Goal: Task Accomplishment & Management: Manage account settings

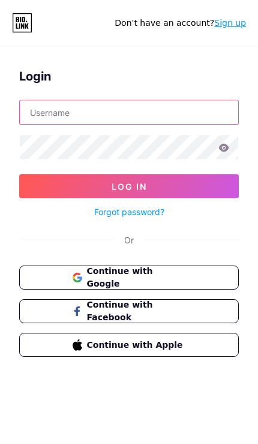
click at [44, 112] on input "text" at bounding box center [129, 112] width 219 height 24
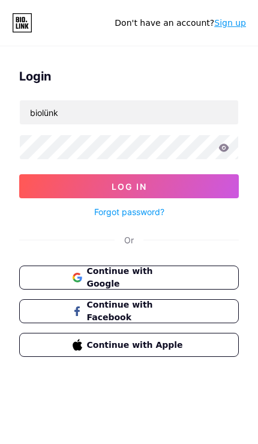
click at [129, 186] on button "Log In" at bounding box center [129, 186] width 220 height 24
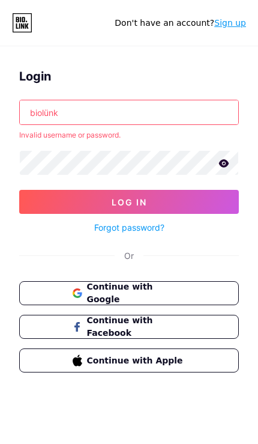
click at [64, 112] on input "biolünk" at bounding box center [129, 112] width 219 height 24
type input "b"
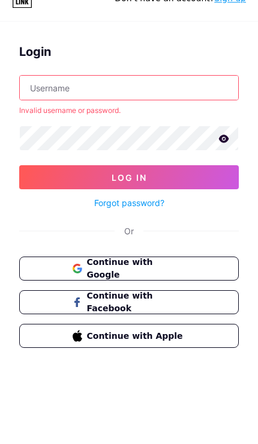
click at [224, 159] on icon at bounding box center [224, 163] width 10 height 8
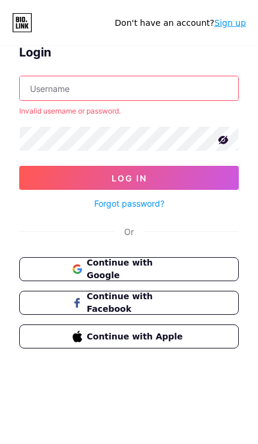
click at [39, 82] on input "text" at bounding box center [129, 88] width 219 height 24
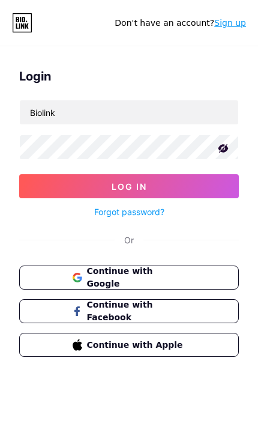
click at [33, 180] on button "Log In" at bounding box center [129, 186] width 220 height 24
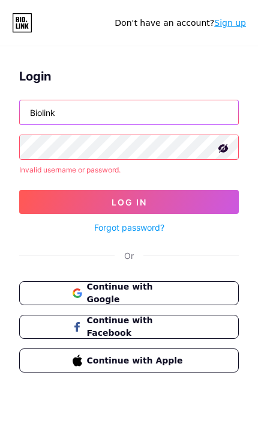
click at [69, 111] on input "Biolink" at bounding box center [129, 112] width 219 height 24
type input "B"
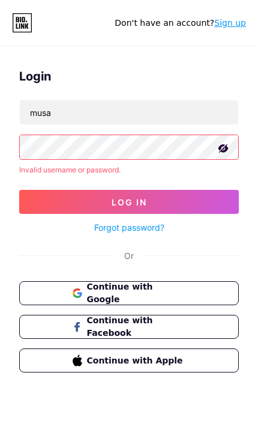
click at [40, 201] on button "Log In" at bounding box center [129, 202] width 220 height 24
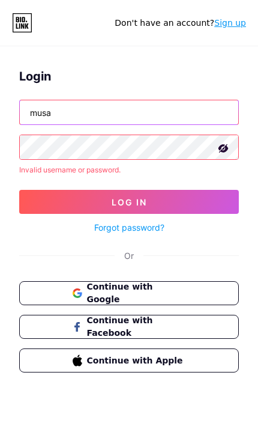
click at [64, 117] on input "musa" at bounding box center [129, 112] width 219 height 24
type input "m"
type input "İ"
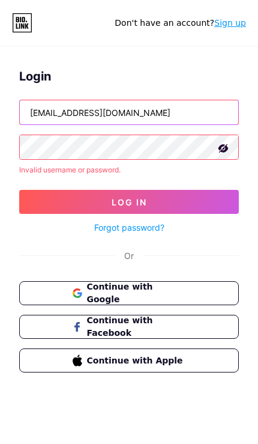
type input "[EMAIL_ADDRESS][DOMAIN_NAME]"
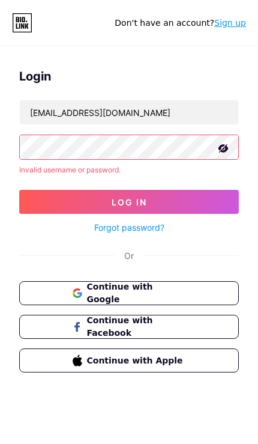
click at [37, 199] on button "Log In" at bounding box center [129, 202] width 220 height 24
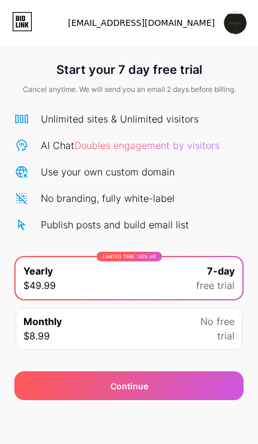
scroll to position [49, 0]
click at [59, 371] on div "Continue" at bounding box center [129, 385] width 230 height 29
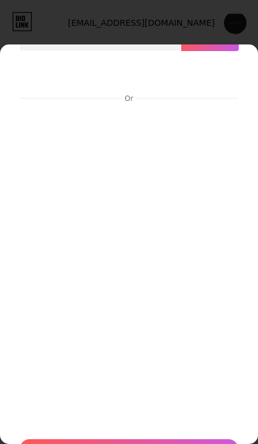
scroll to position [80, 0]
